Goal: Book appointment/travel/reservation

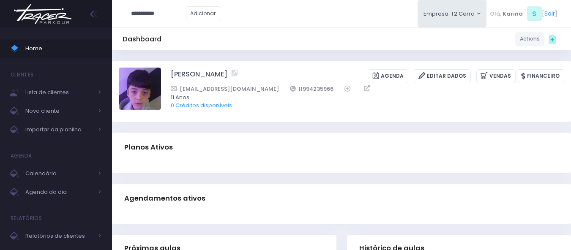
click at [48, 6] on img at bounding box center [43, 14] width 64 height 30
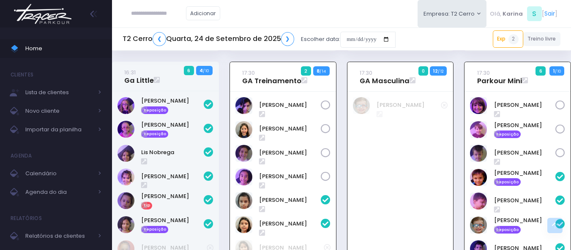
scroll to position [355, 0]
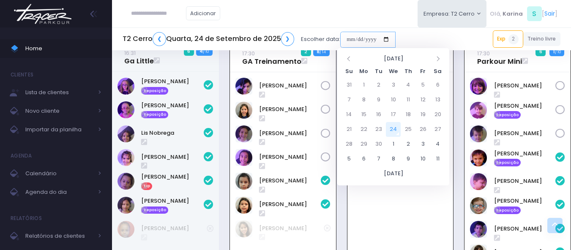
click at [370, 41] on input "date" at bounding box center [367, 40] width 55 height 16
click at [442, 127] on td "27" at bounding box center [438, 129] width 15 height 15
type input "**********"
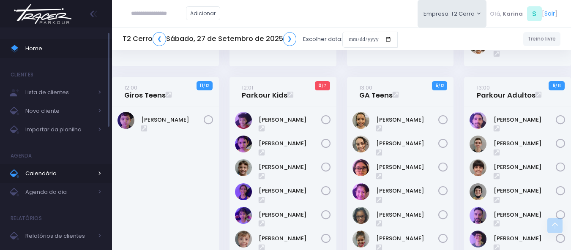
scroll to position [930, 0]
